Goal: Navigation & Orientation: Find specific page/section

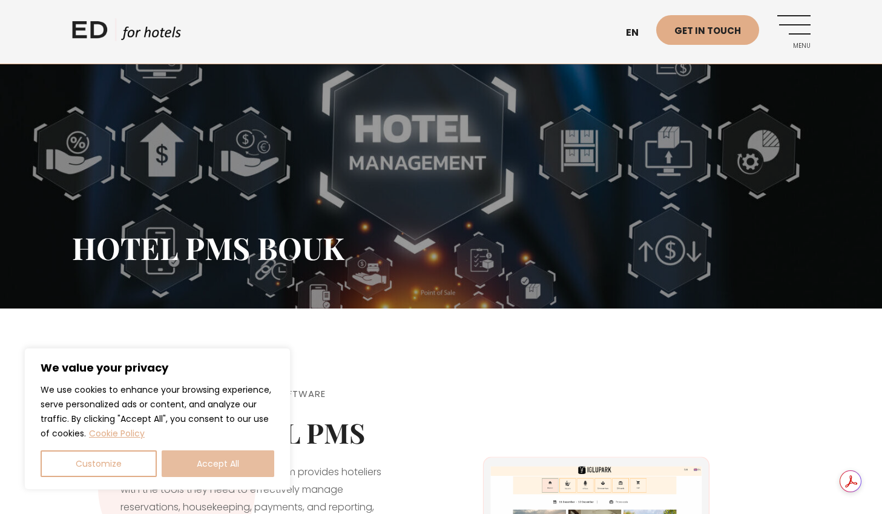
click at [213, 461] on button "Accept All" at bounding box center [218, 463] width 113 height 27
checkbox input "true"
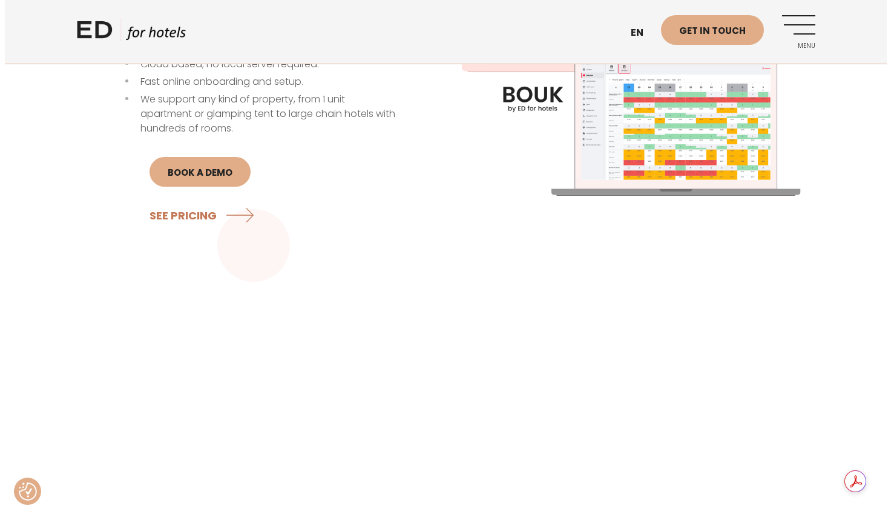
scroll to position [545, 0]
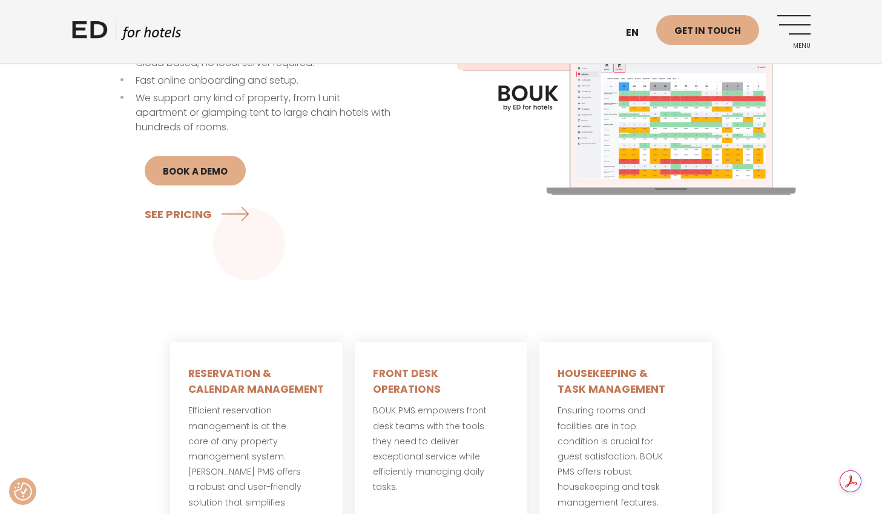
click at [781, 23] on link "Menu" at bounding box center [794, 31] width 33 height 33
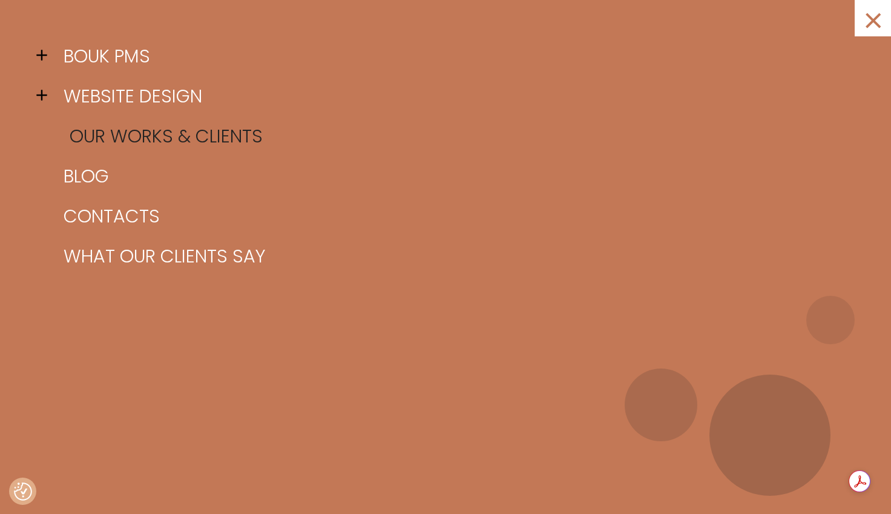
click at [160, 131] on link "Our works & clients" at bounding box center [461, 136] width 801 height 40
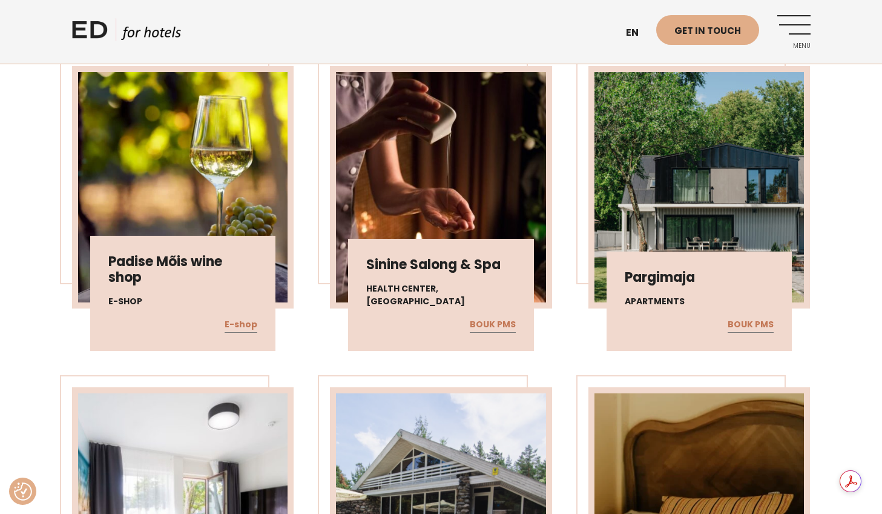
scroll to position [787, 0]
